Goal: Communication & Community: Answer question/provide support

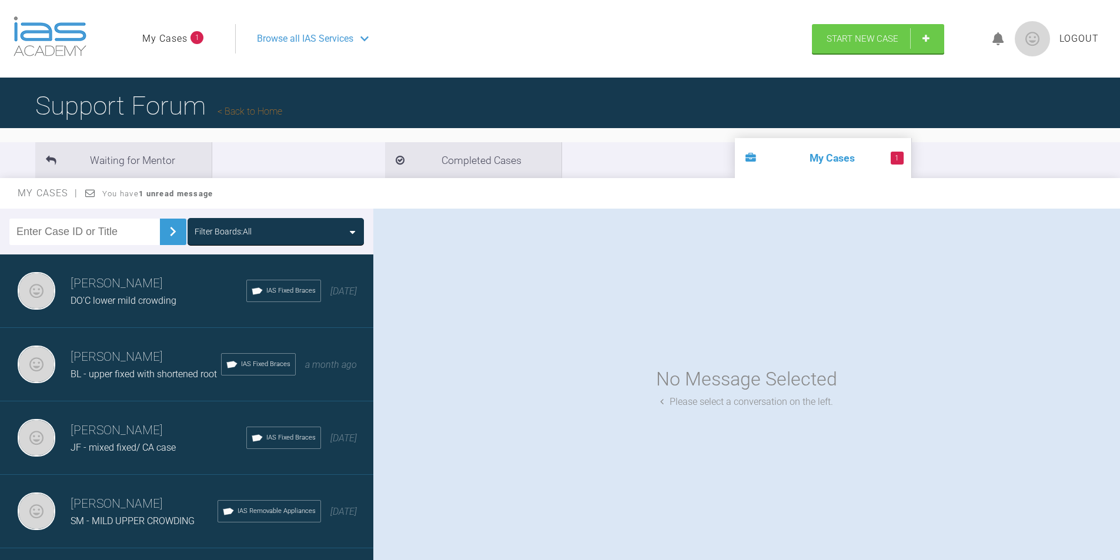
click at [126, 364] on h3 "[PERSON_NAME]" at bounding box center [146, 357] width 150 height 20
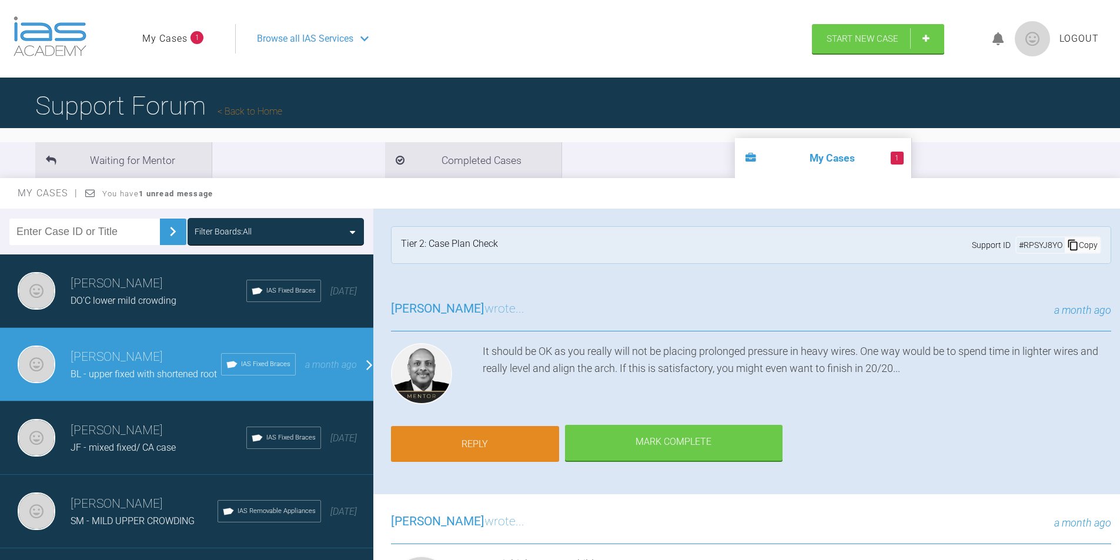
click at [495, 437] on link "Reply" at bounding box center [475, 444] width 168 height 36
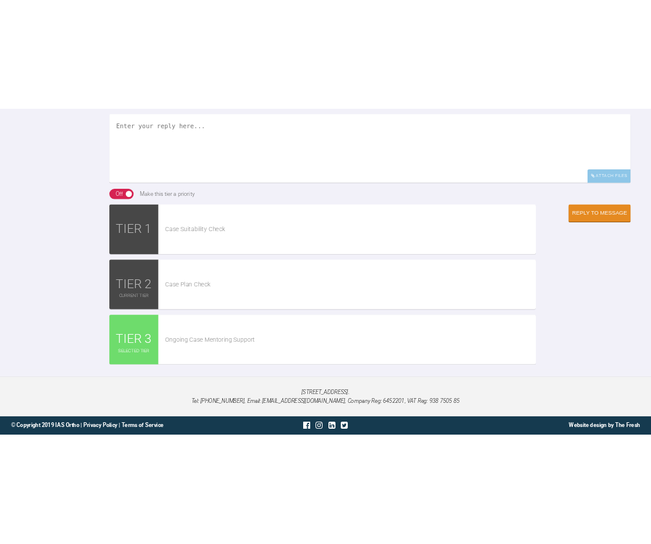
scroll to position [2064, 0]
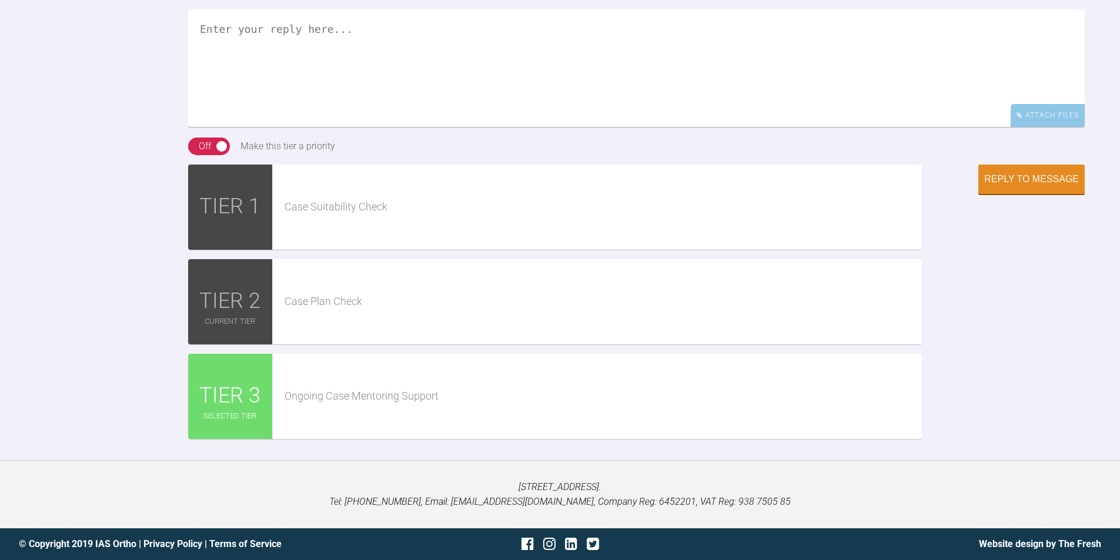
click at [359, 88] on textarea at bounding box center [636, 68] width 896 height 118
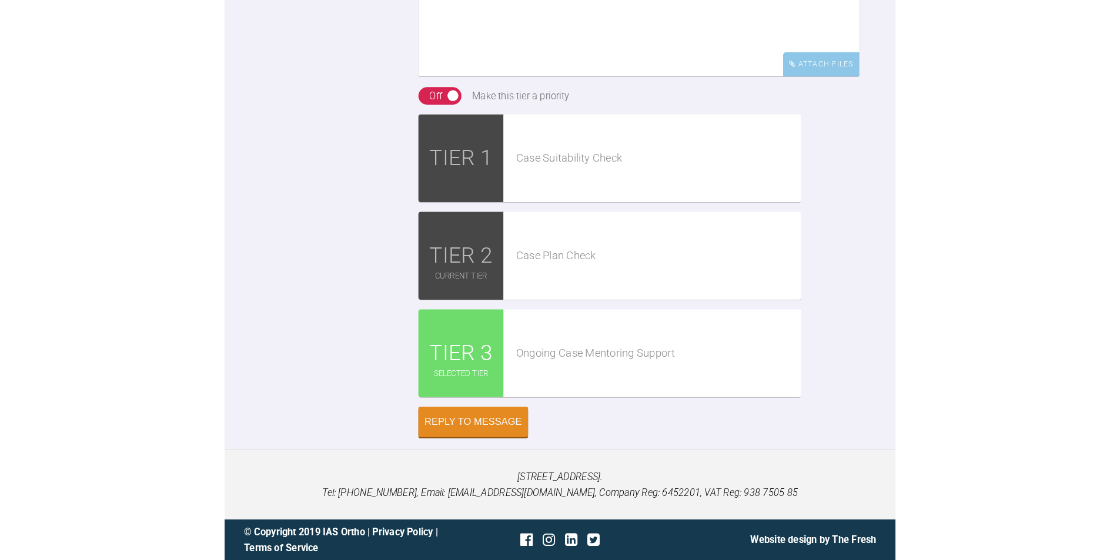
scroll to position [2358, 0]
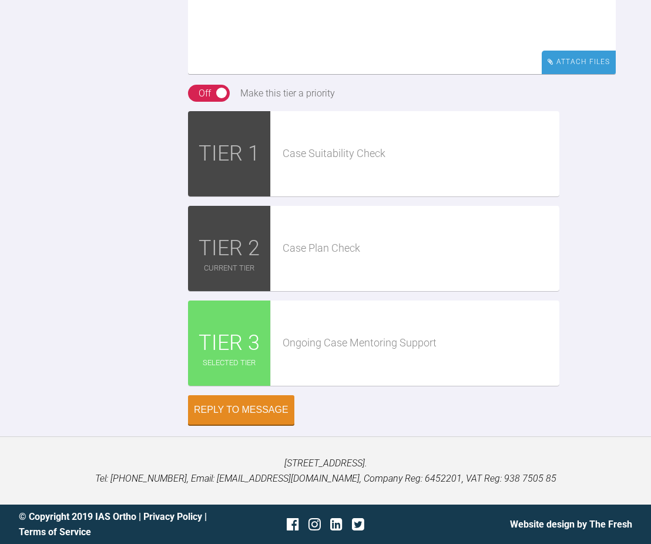
type textarea "archwise posted, pt for consent soon"
click at [573, 73] on div "Attach Files" at bounding box center [579, 62] width 74 height 23
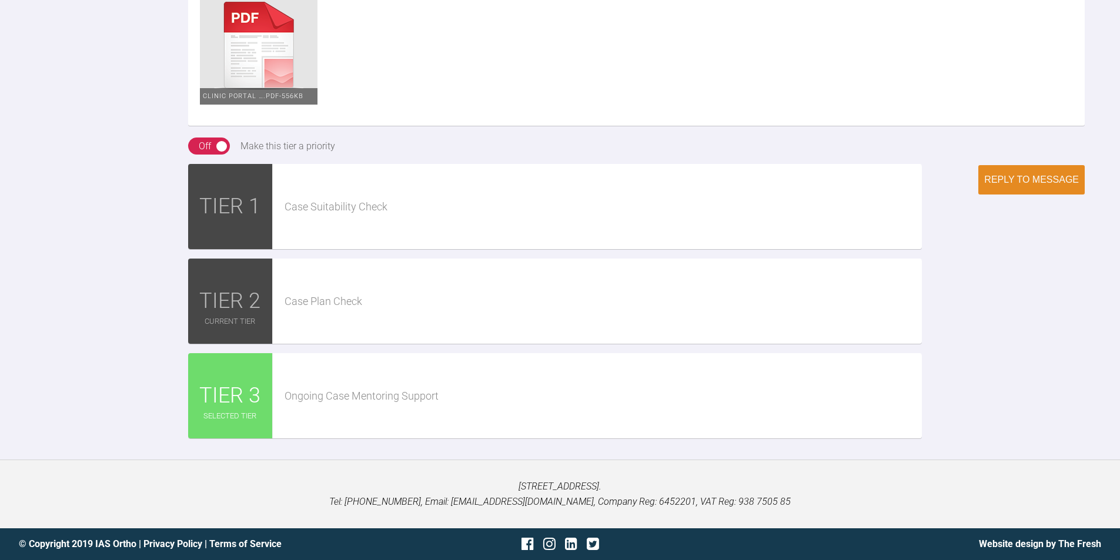
click at [1019, 185] on div "Reply to Message" at bounding box center [1031, 180] width 95 height 11
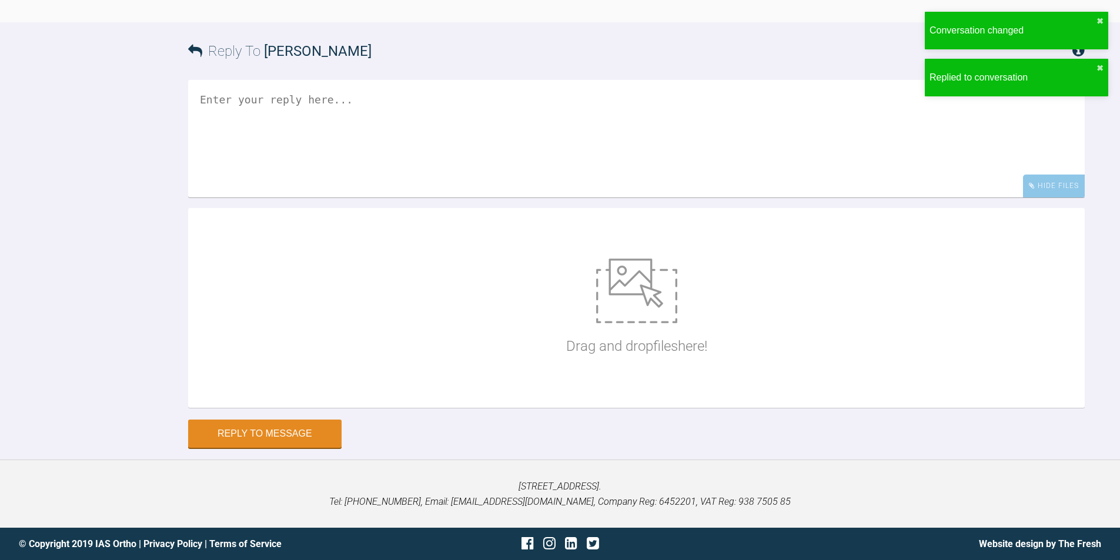
scroll to position [2228, 0]
